Goal: Contribute content

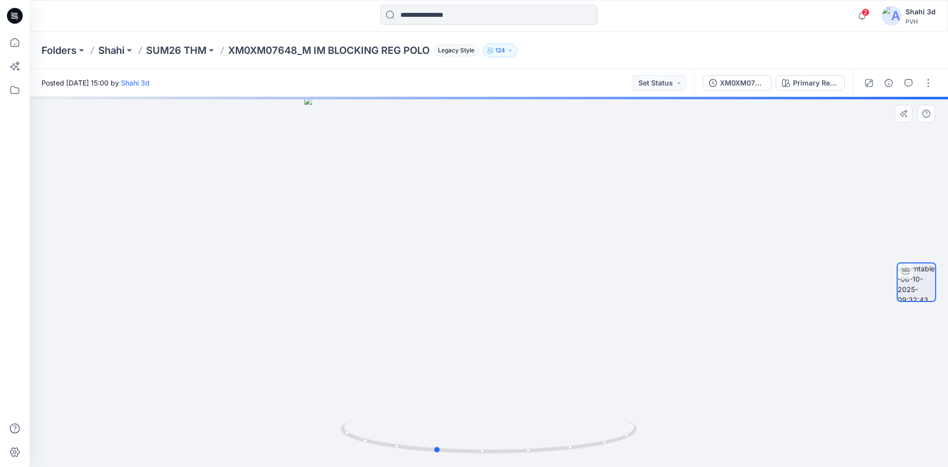
drag, startPoint x: 497, startPoint y: 224, endPoint x: 460, endPoint y: 247, distance: 43.5
click at [460, 247] on div at bounding box center [489, 282] width 919 height 370
drag, startPoint x: 597, startPoint y: 242, endPoint x: 604, endPoint y: 242, distance: 6.4
click at [604, 242] on div at bounding box center [489, 282] width 919 height 370
click at [925, 87] on button "button" at bounding box center [929, 83] width 16 height 16
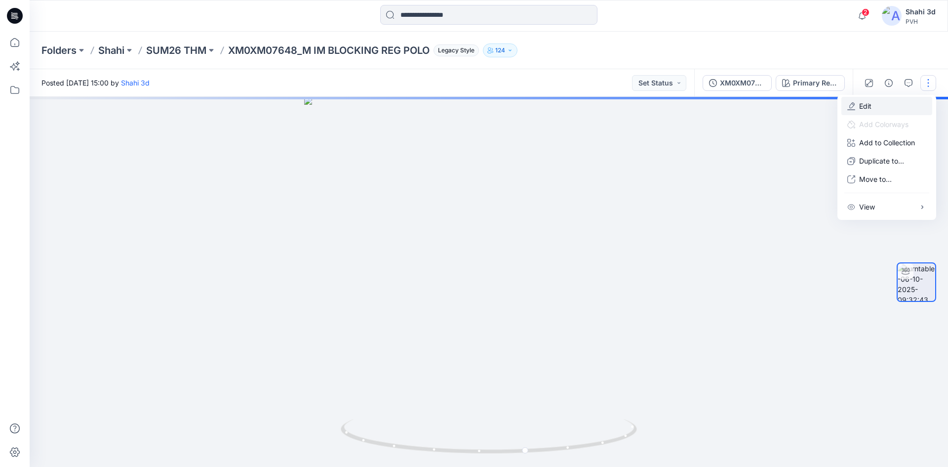
click at [867, 106] on p "Edit" at bounding box center [866, 106] width 12 height 10
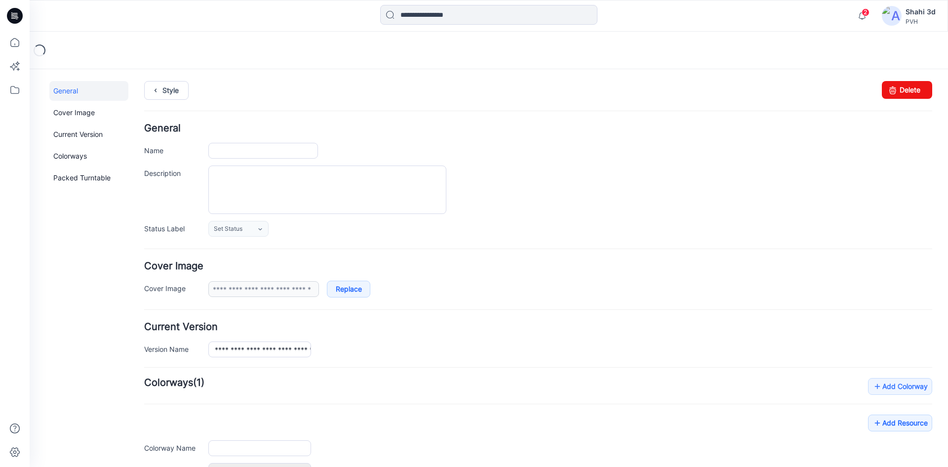
type input "**********"
type textarea "**********"
type input "**********"
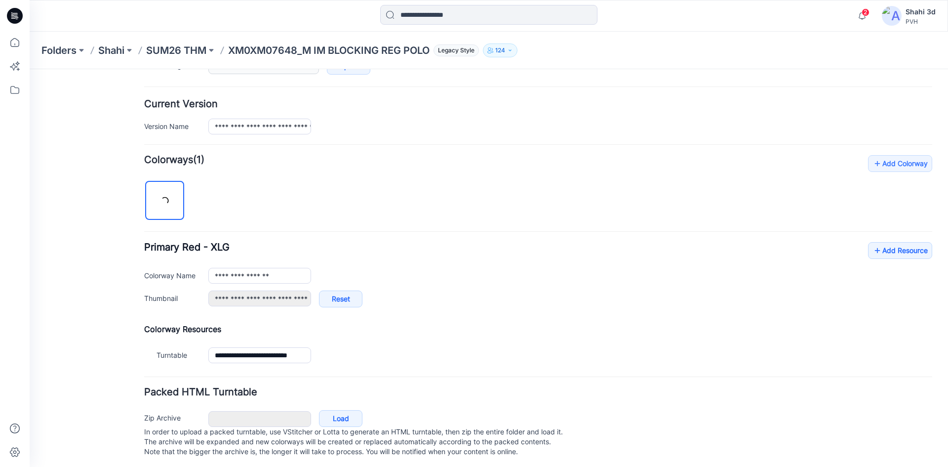
scroll to position [236, 0]
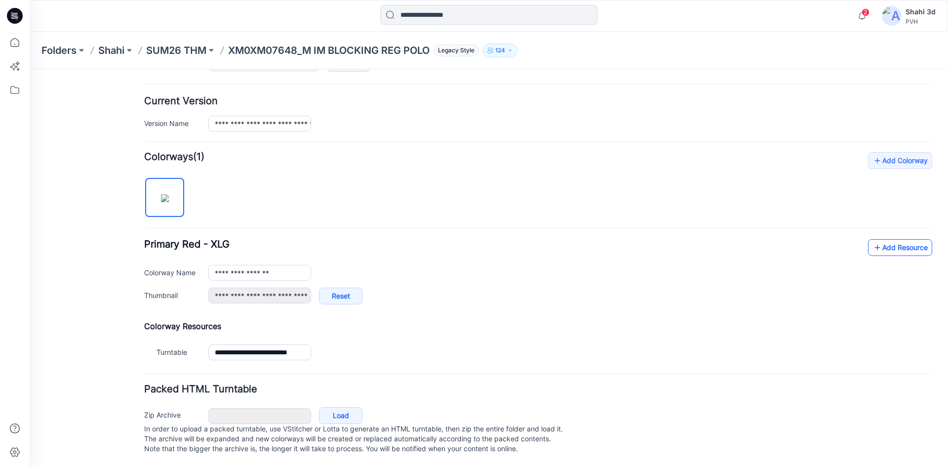
click at [901, 241] on link "Add Resource" at bounding box center [900, 247] width 64 height 17
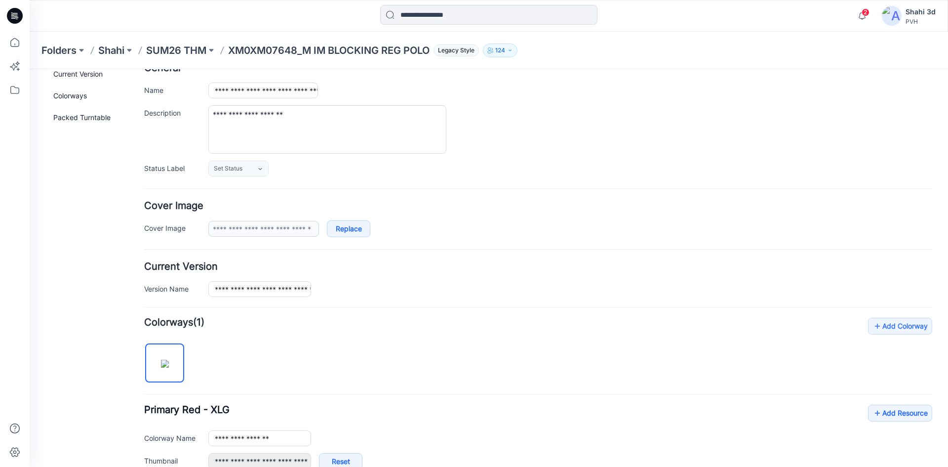
scroll to position [0, 0]
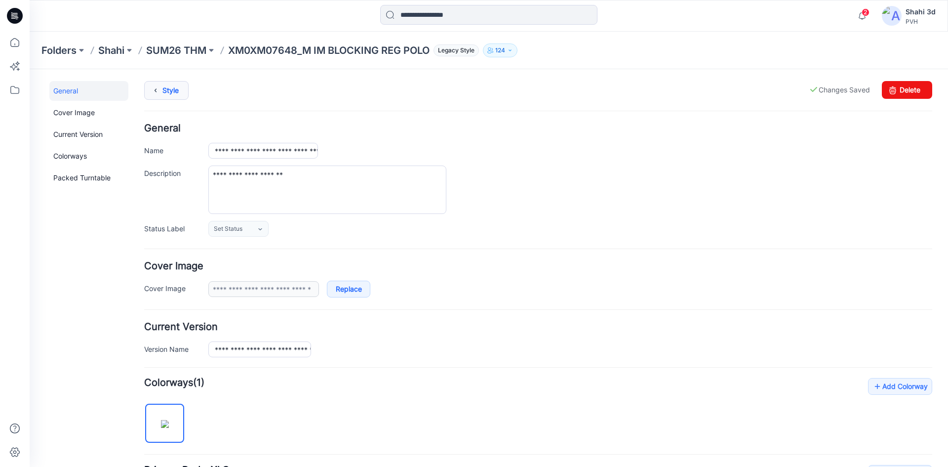
click at [170, 89] on link "Style" at bounding box center [166, 90] width 44 height 19
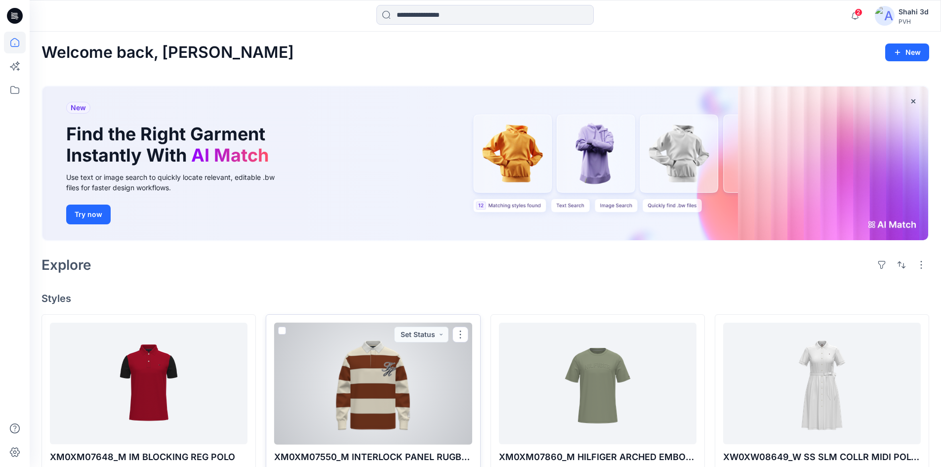
click at [366, 356] on div at bounding box center [373, 384] width 198 height 122
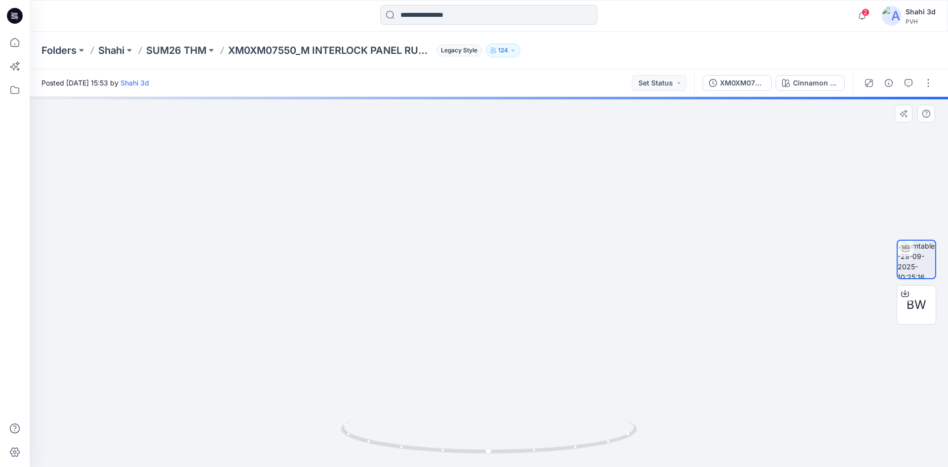
drag, startPoint x: 565, startPoint y: 255, endPoint x: 526, endPoint y: 311, distance: 67.7
click at [526, 311] on img at bounding box center [371, 137] width 1180 height 659
drag, startPoint x: 365, startPoint y: 266, endPoint x: 440, endPoint y: 240, distance: 79.5
click at [440, 240] on img at bounding box center [104, 55] width 1720 height 823
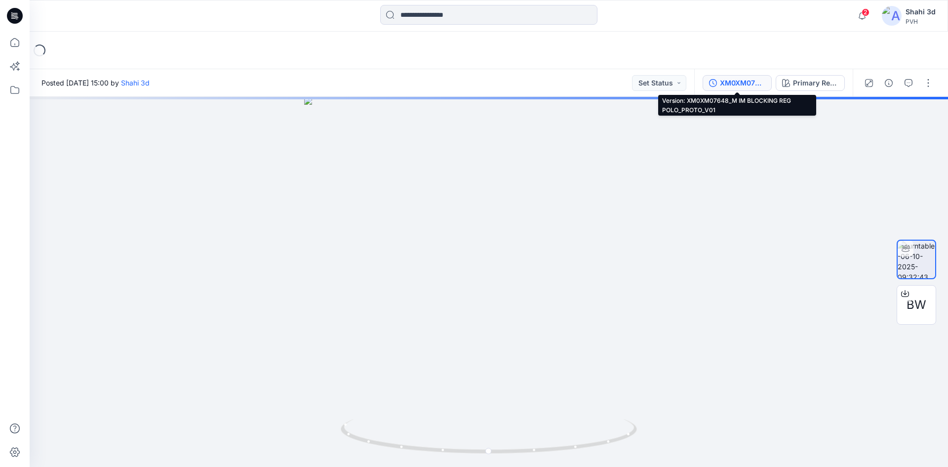
click at [738, 82] on div "XM0XM07648_M IM BLOCKING REG POLO_PROTO_V01" at bounding box center [742, 83] width 45 height 11
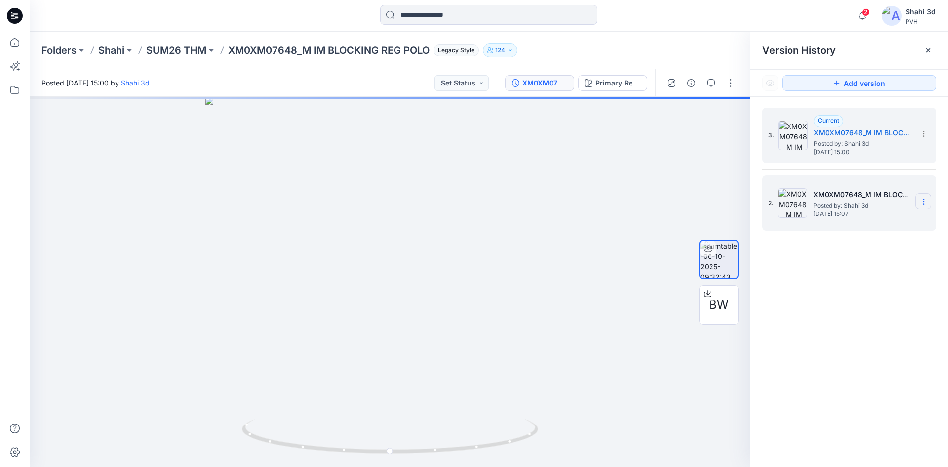
click at [928, 203] on icon at bounding box center [924, 202] width 8 height 8
click at [868, 288] on span "Delete Version" at bounding box center [856, 285] width 46 height 12
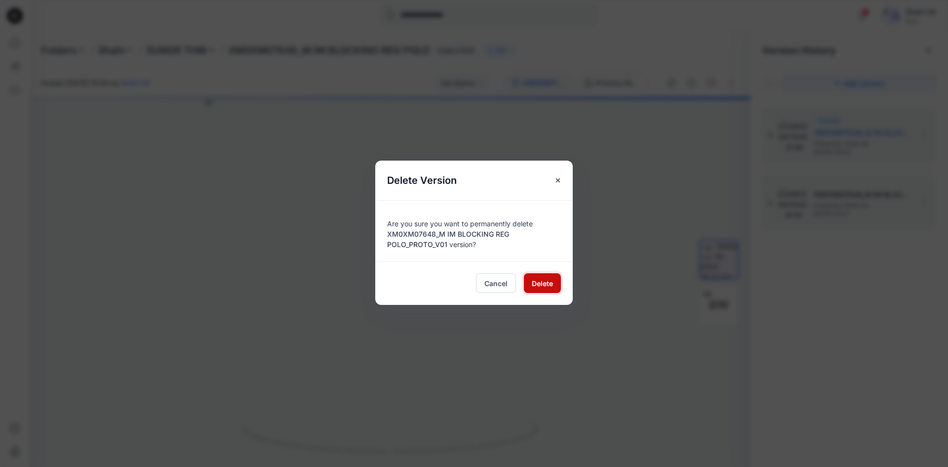
click at [547, 286] on span "Delete" at bounding box center [542, 283] width 21 height 10
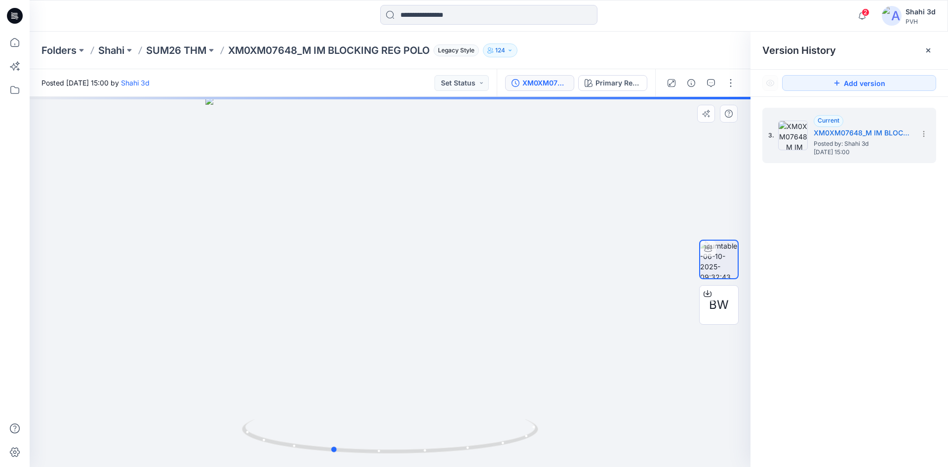
drag, startPoint x: 488, startPoint y: 232, endPoint x: 448, endPoint y: 258, distance: 47.5
click at [448, 258] on div at bounding box center [390, 282] width 721 height 370
drag, startPoint x: 434, startPoint y: 187, endPoint x: 478, endPoint y: 337, distance: 156.0
click at [479, 349] on img at bounding box center [417, 257] width 775 height 419
drag, startPoint x: 609, startPoint y: 288, endPoint x: 417, endPoint y: 271, distance: 192.4
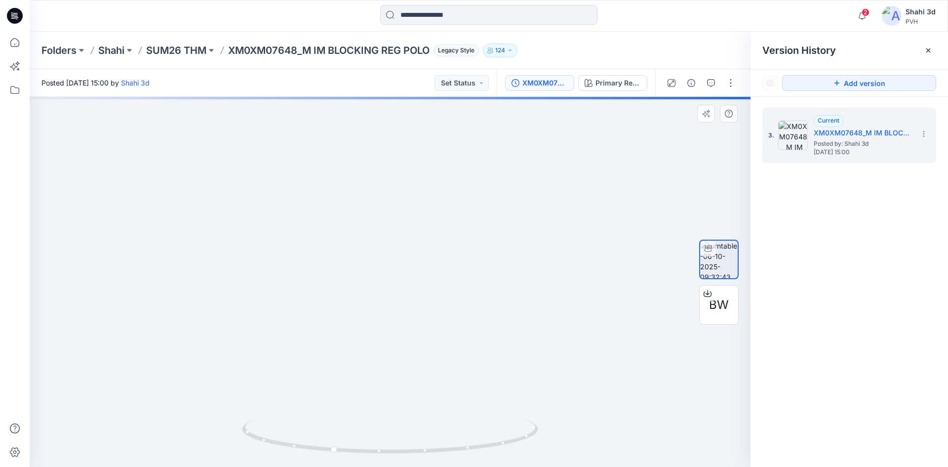
click at [417, 271] on img at bounding box center [495, 231] width 1315 height 472
drag, startPoint x: 511, startPoint y: 252, endPoint x: 530, endPoint y: 262, distance: 21.9
click at [530, 262] on div at bounding box center [390, 282] width 721 height 370
click at [15, 10] on icon at bounding box center [15, 16] width 16 height 16
